Goal: Navigation & Orientation: Find specific page/section

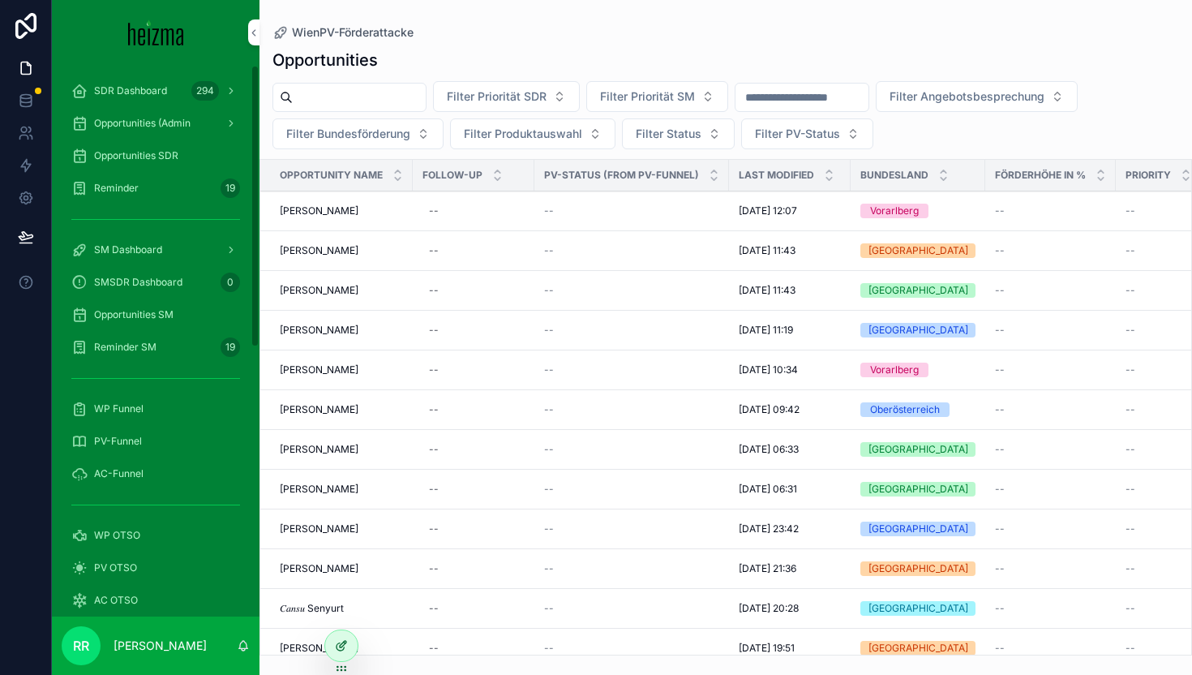
click at [337, 636] on div at bounding box center [341, 645] width 32 height 31
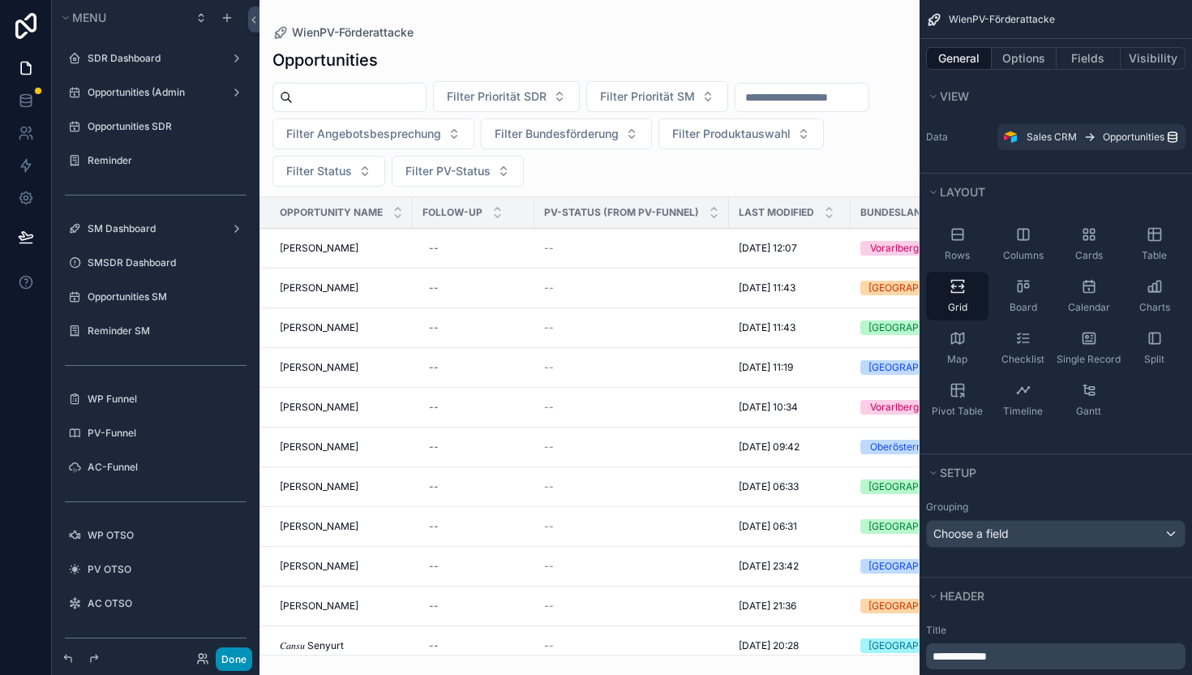
click at [231, 662] on button "Done" at bounding box center [234, 659] width 37 height 24
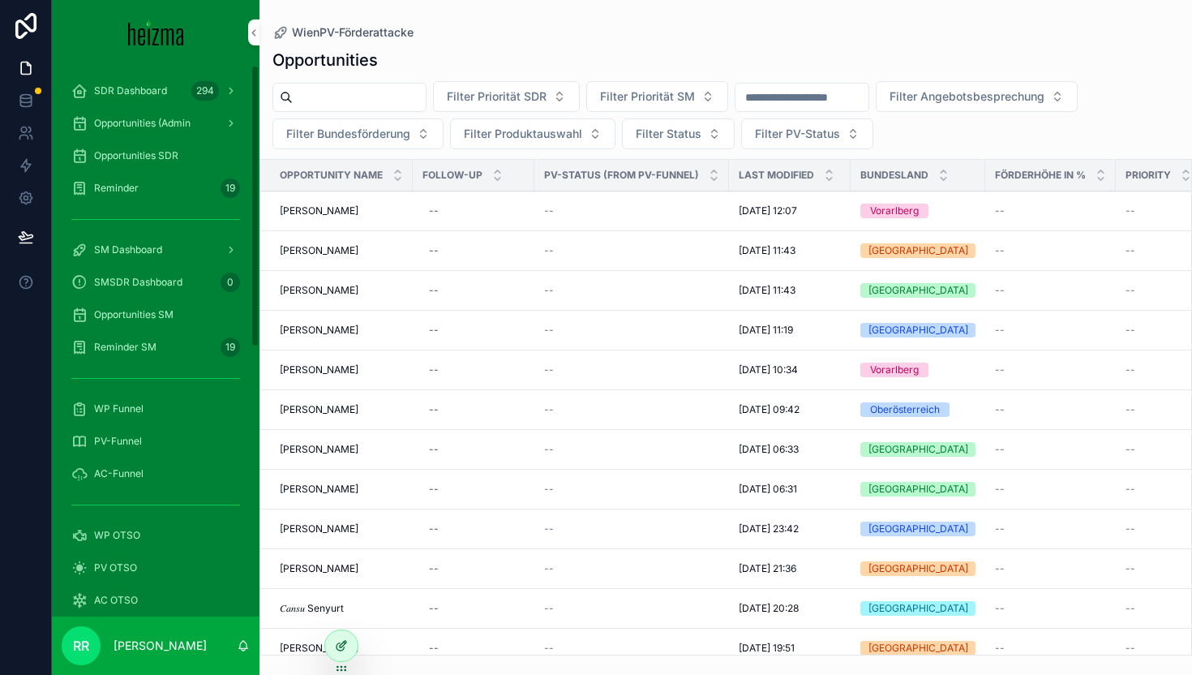
click at [347, 639] on icon at bounding box center [341, 645] width 13 height 13
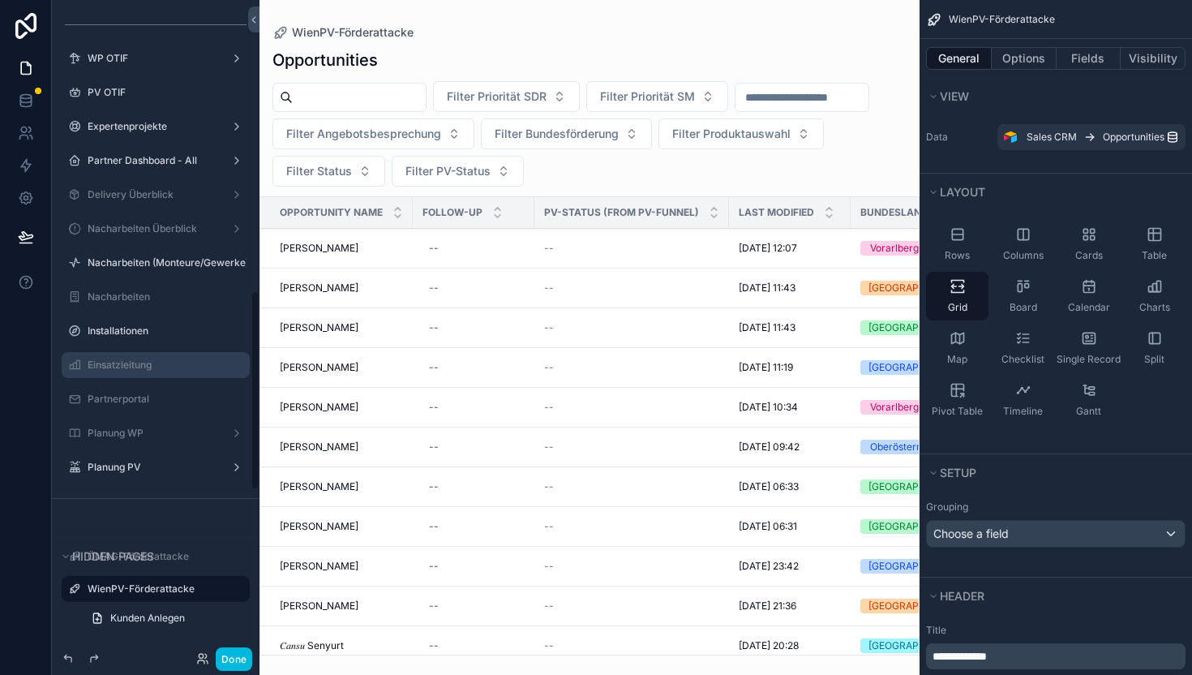
scroll to position [895, 0]
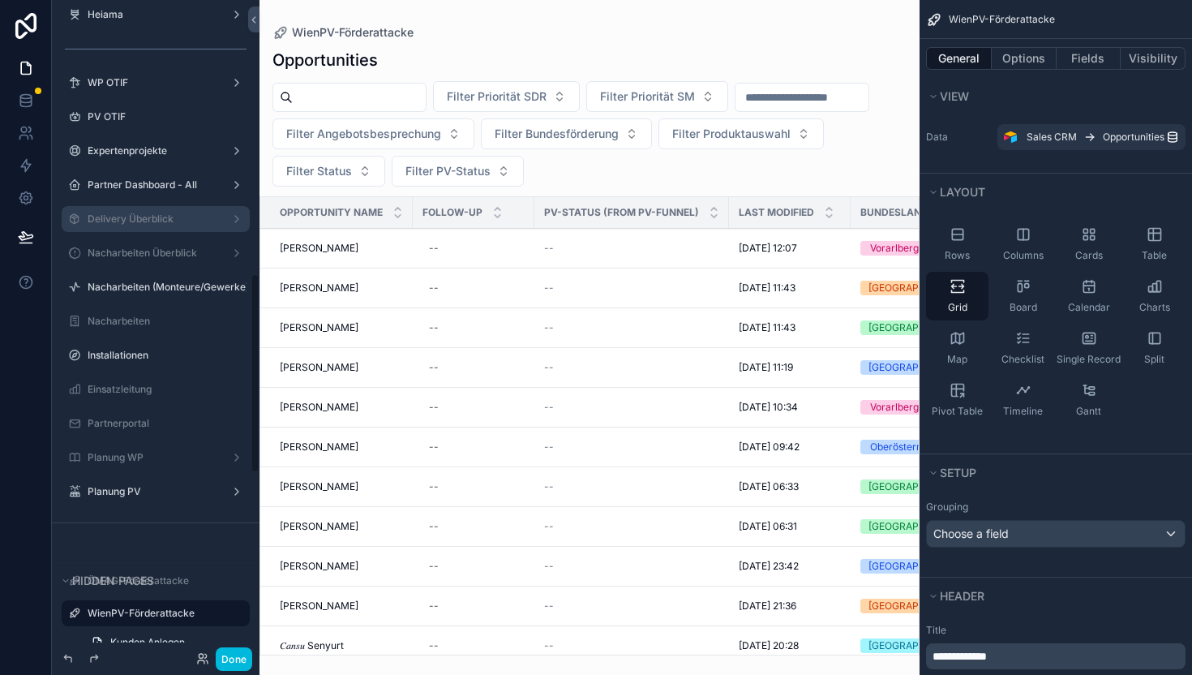
click at [194, 223] on label "Delivery Überblick" at bounding box center [153, 219] width 130 height 13
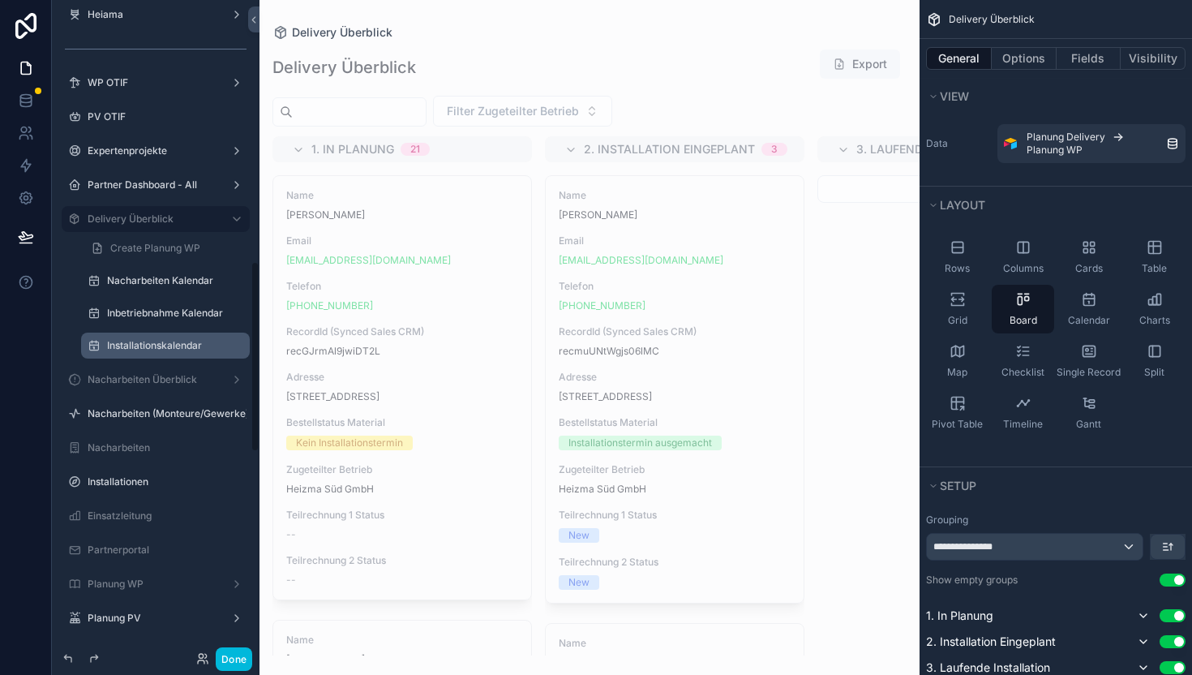
click at [151, 344] on label "Installationskalendar" at bounding box center [173, 345] width 133 height 13
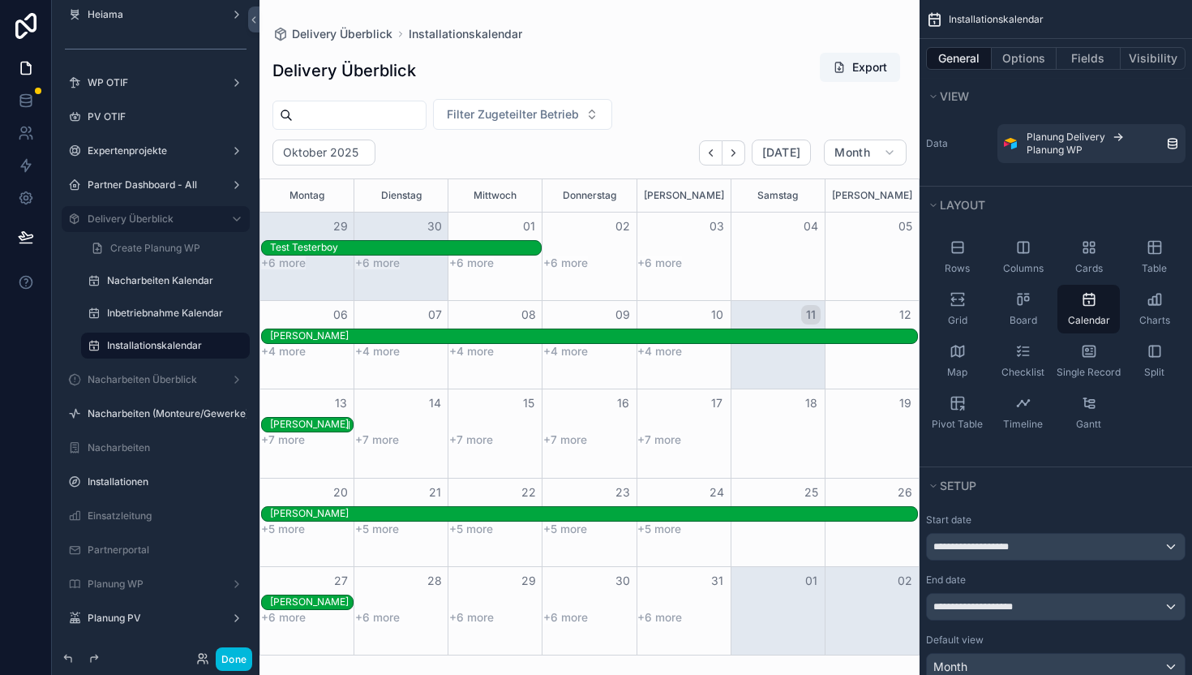
click at [306, 429] on div "[PERSON_NAME]" at bounding box center [309, 424] width 79 height 13
click at [298, 447] on div "+7 more" at bounding box center [307, 440] width 94 height 14
